Goal: Transaction & Acquisition: Purchase product/service

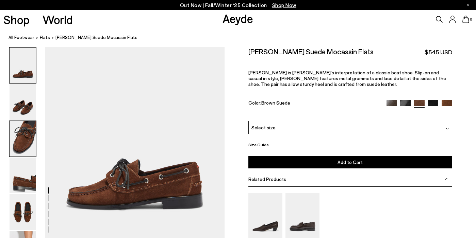
click at [20, 137] on img at bounding box center [23, 139] width 27 height 36
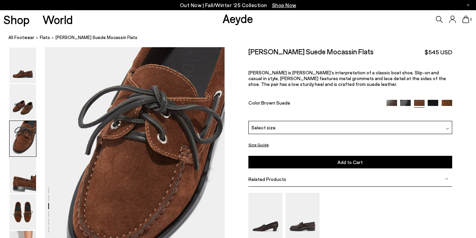
scroll to position [433, 0]
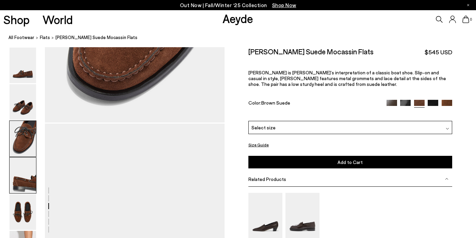
click at [24, 187] on img at bounding box center [23, 176] width 27 height 36
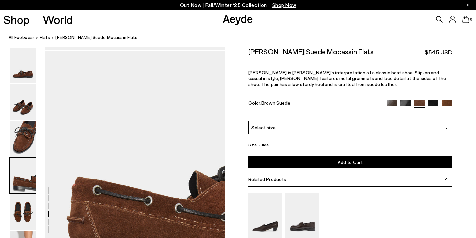
scroll to position [673, 0]
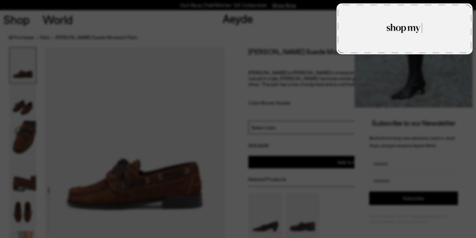
type textarea "**********"
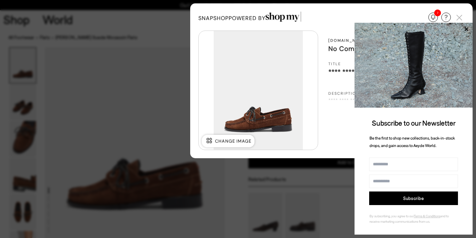
click at [113, 109] on div "Update Required We've detected that you are using an old version of SnapShop. I…" at bounding box center [238, 119] width 476 height 238
